Goal: Information Seeking & Learning: Learn about a topic

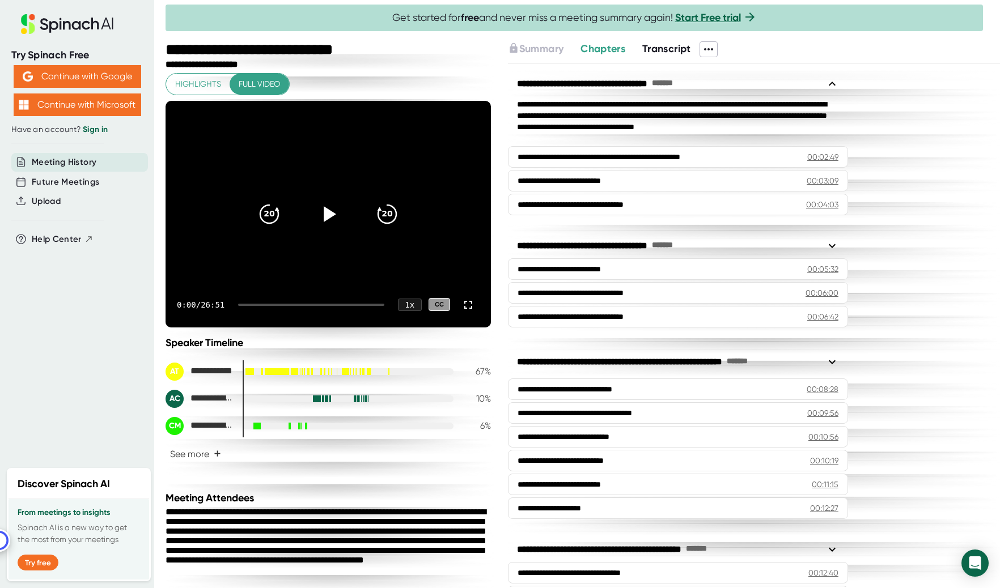
click at [285, 478] on div "**********" at bounding box center [330, 315] width 328 height 548
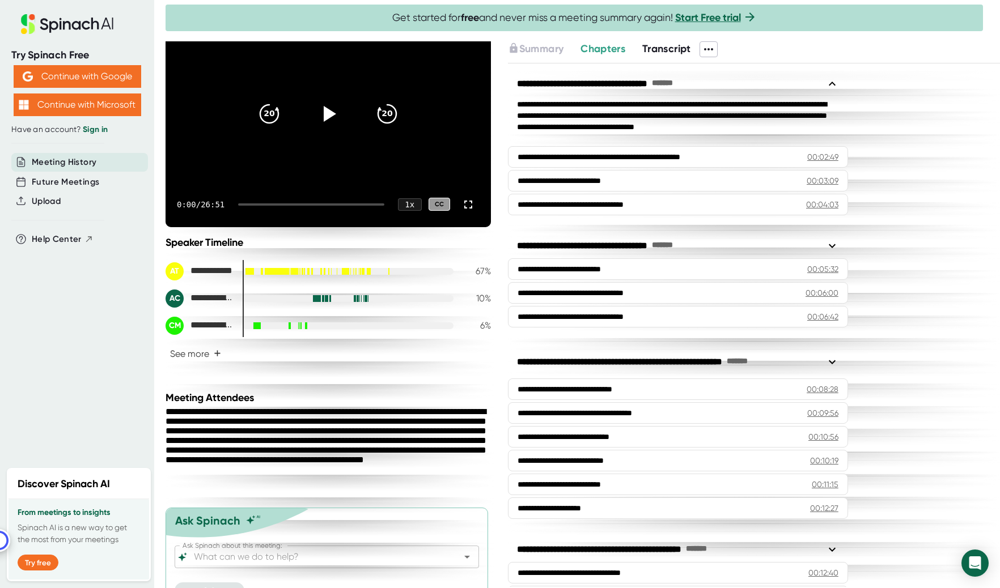
scroll to position [37, 0]
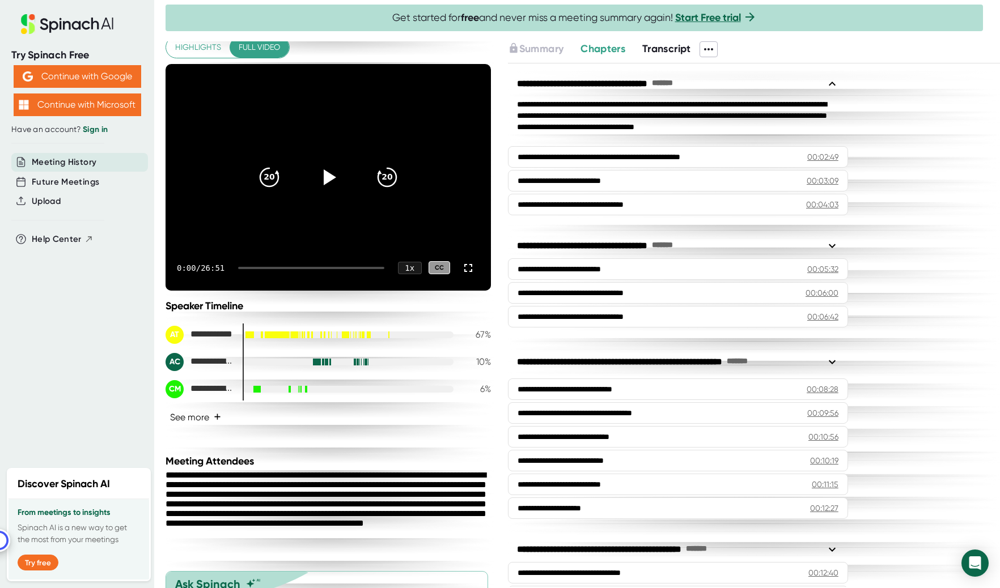
click at [210, 418] on button "See more +" at bounding box center [196, 418] width 60 height 20
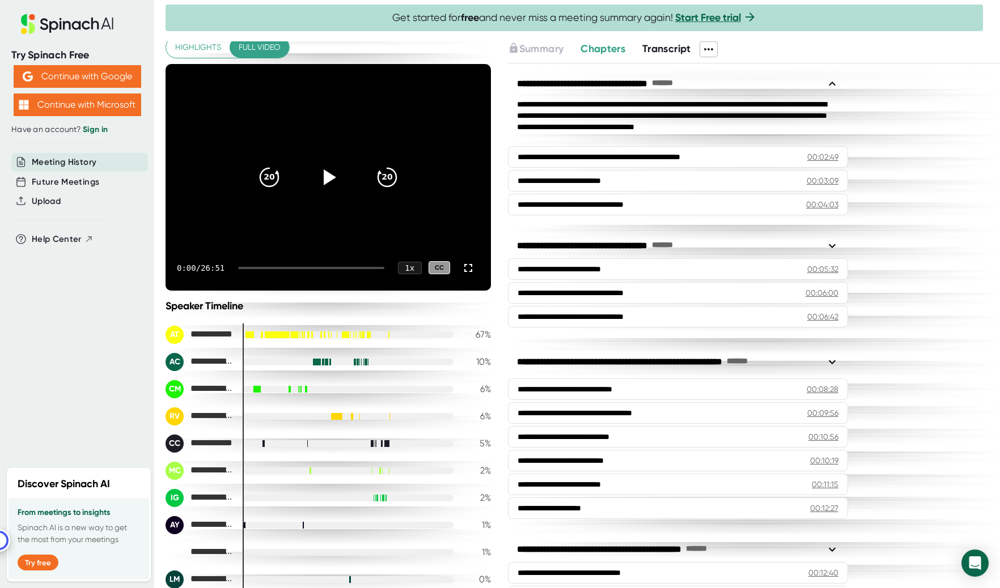
click at [658, 49] on span "Transcript" at bounding box center [666, 49] width 49 height 12
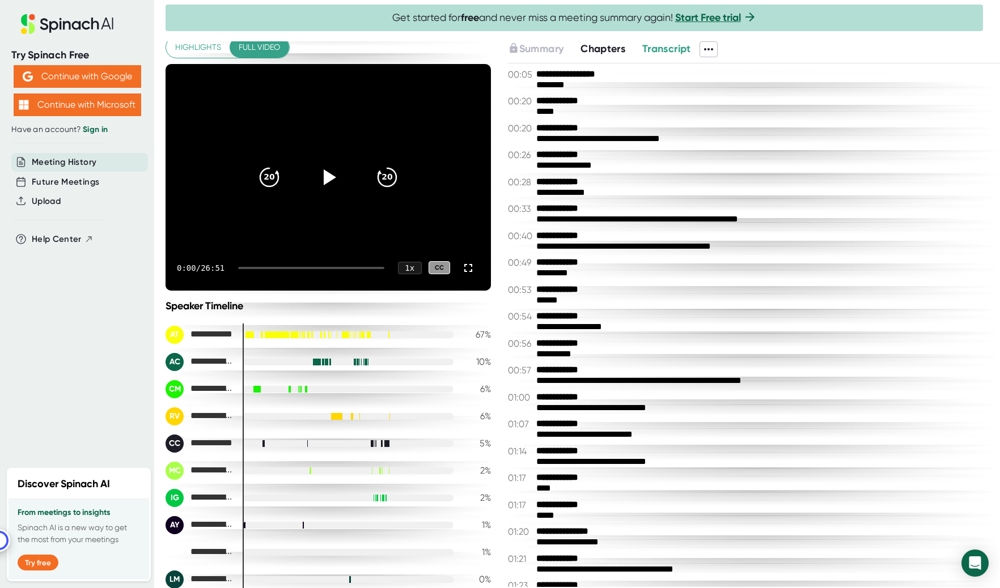
click at [706, 53] on icon at bounding box center [709, 50] width 14 height 14
click at [779, 40] on div at bounding box center [500, 294] width 1000 height 588
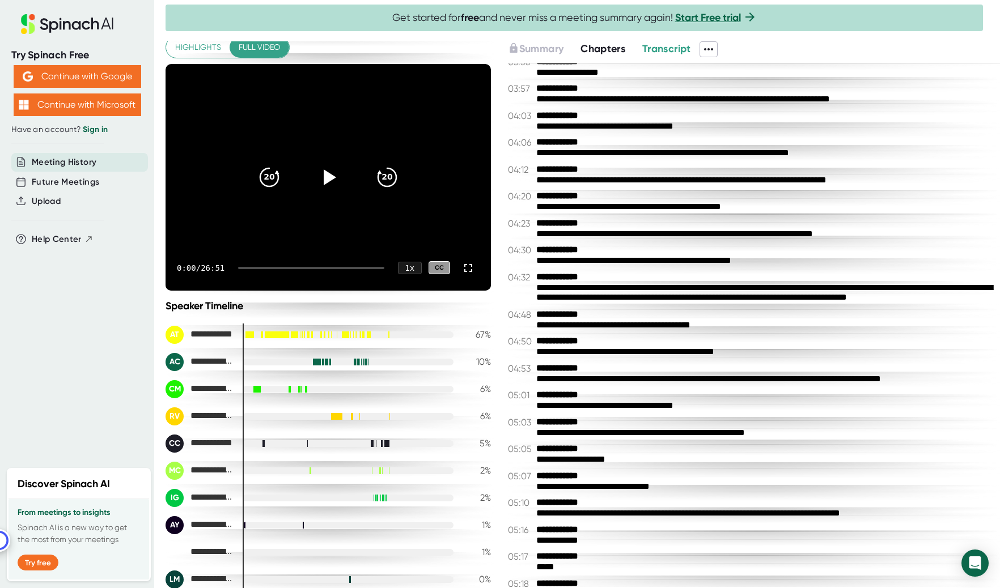
scroll to position [710, 0]
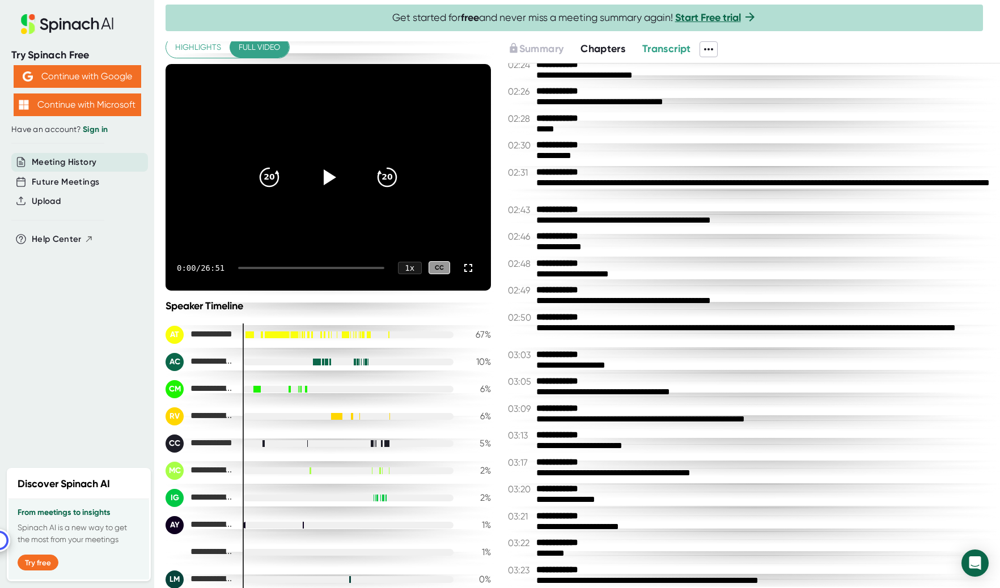
click at [607, 54] on span "Chapters" at bounding box center [602, 49] width 45 height 12
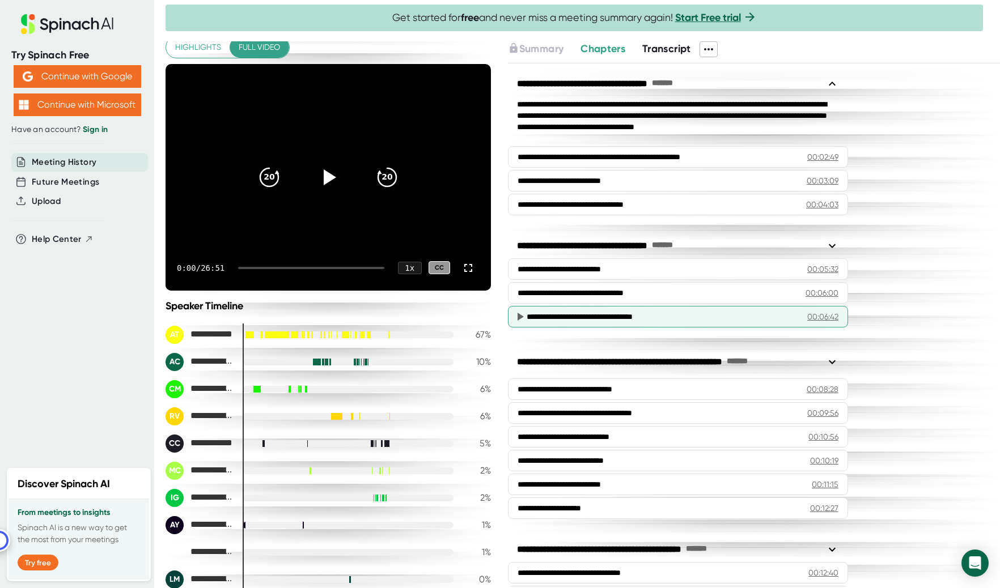
scroll to position [172, 0]
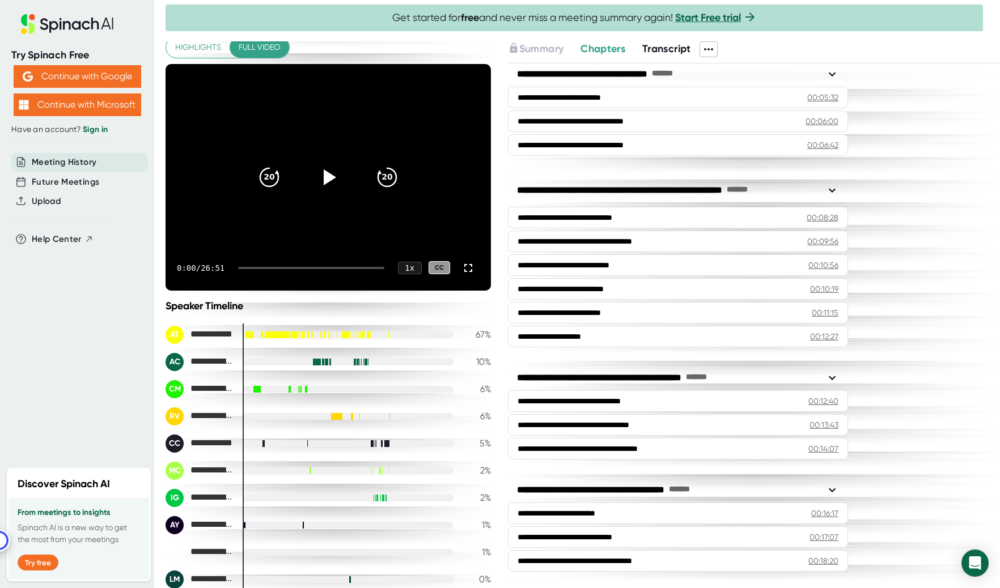
click at [215, 49] on span "Highlights" at bounding box center [198, 47] width 46 height 14
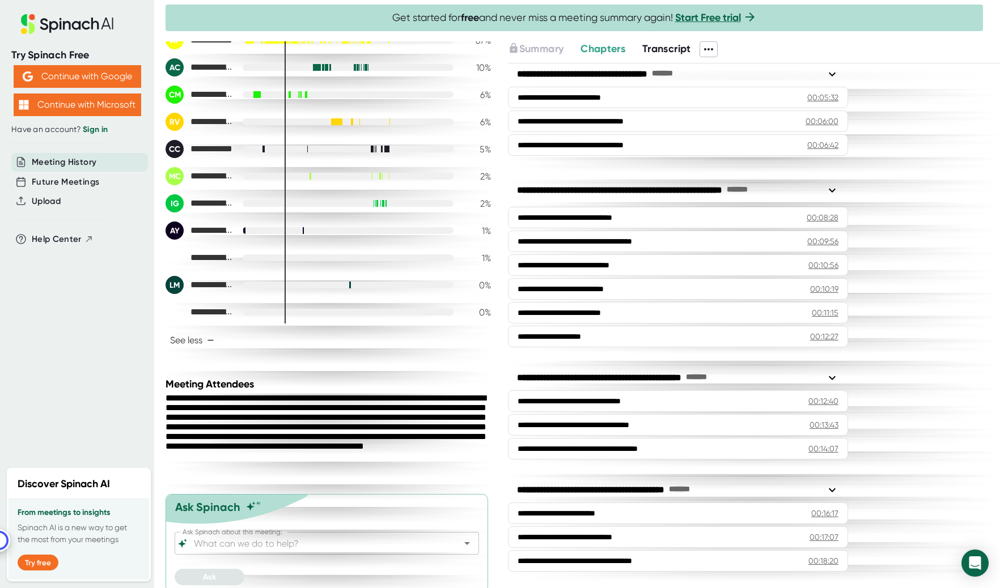
scroll to position [298, 0]
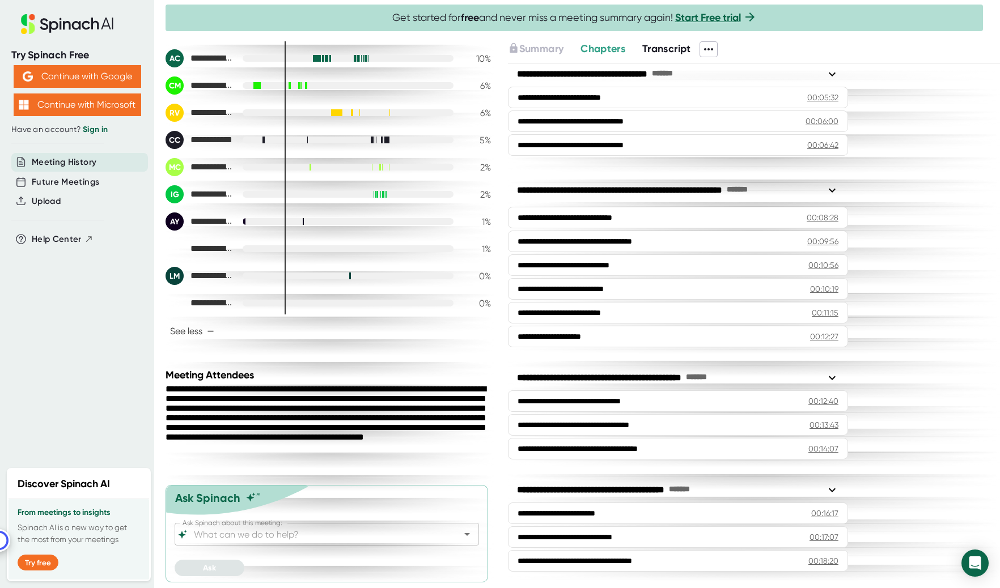
click at [134, 480] on div "Discover Spinach AI" at bounding box center [79, 484] width 141 height 29
